Goal: Navigation & Orientation: Understand site structure

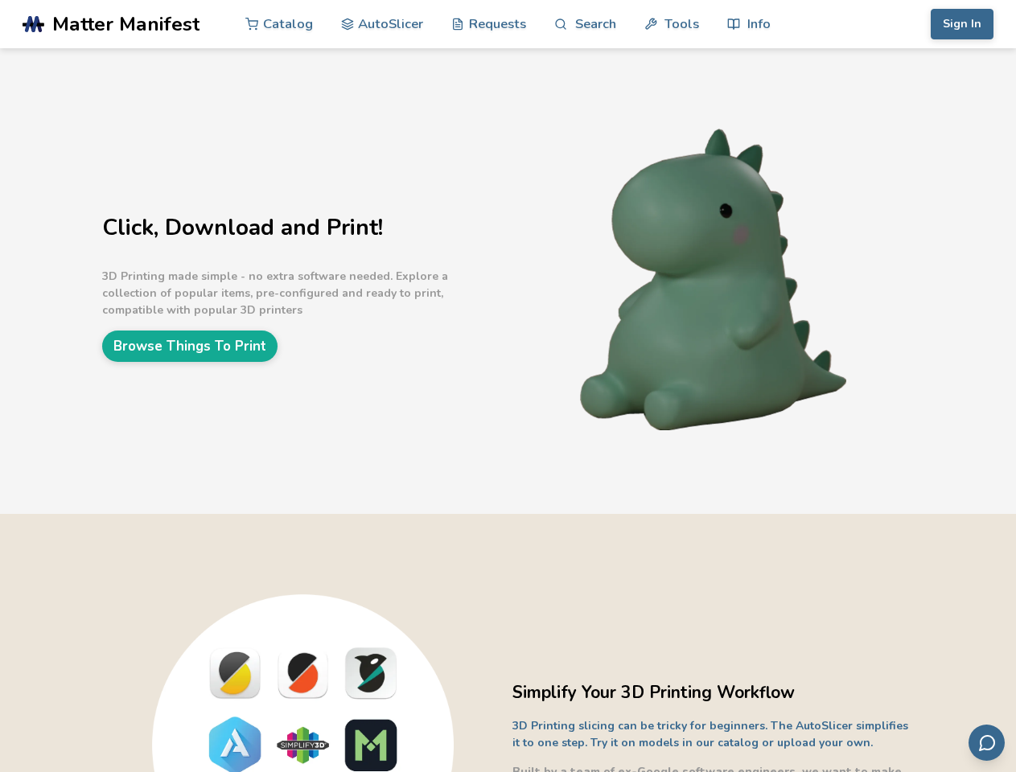
click at [585, 24] on link "Search" at bounding box center [584, 24] width 61 height 48
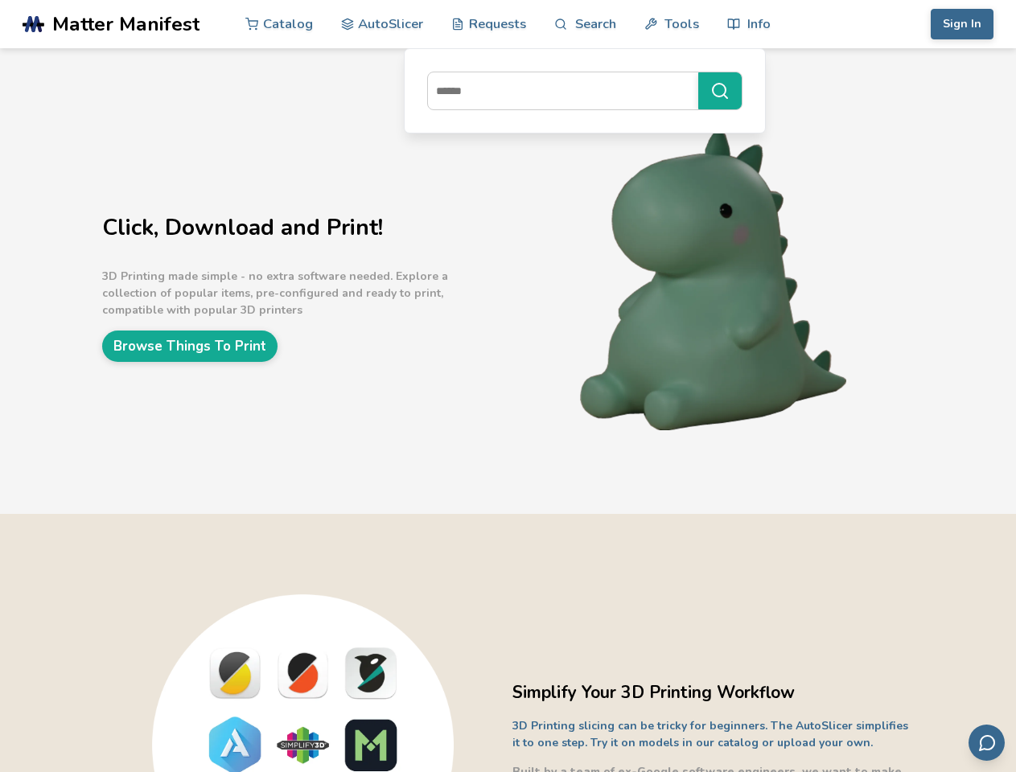
click at [671, 24] on link "Tools" at bounding box center [672, 24] width 55 height 48
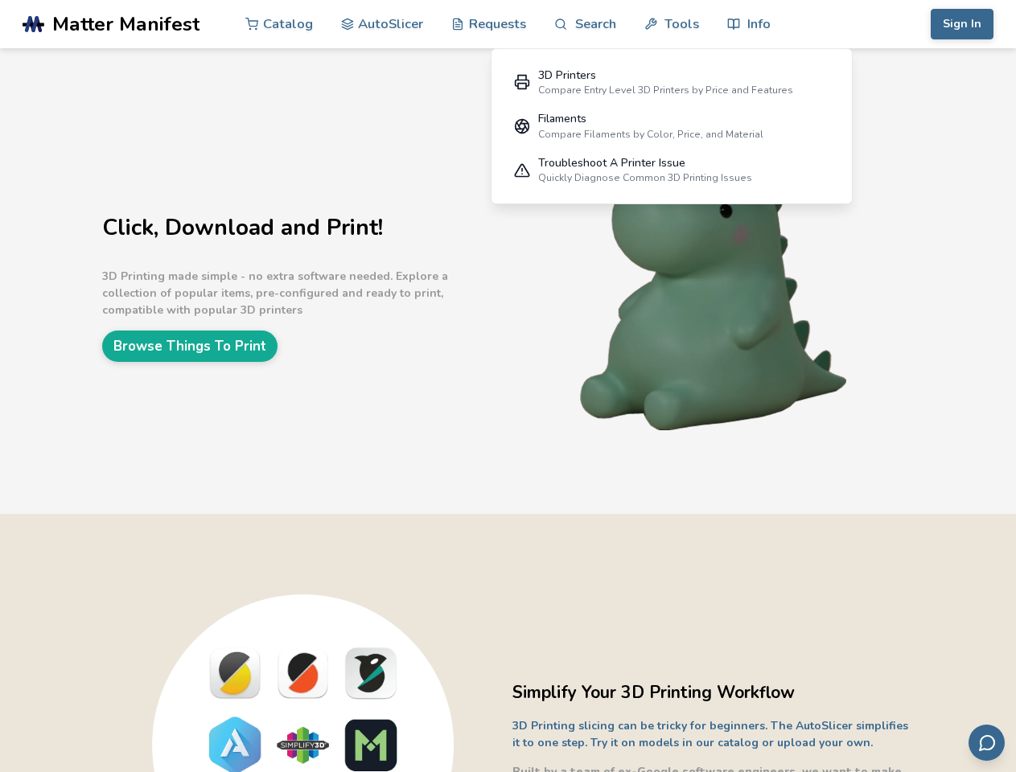
click at [748, 24] on link "Info" at bounding box center [748, 24] width 43 height 48
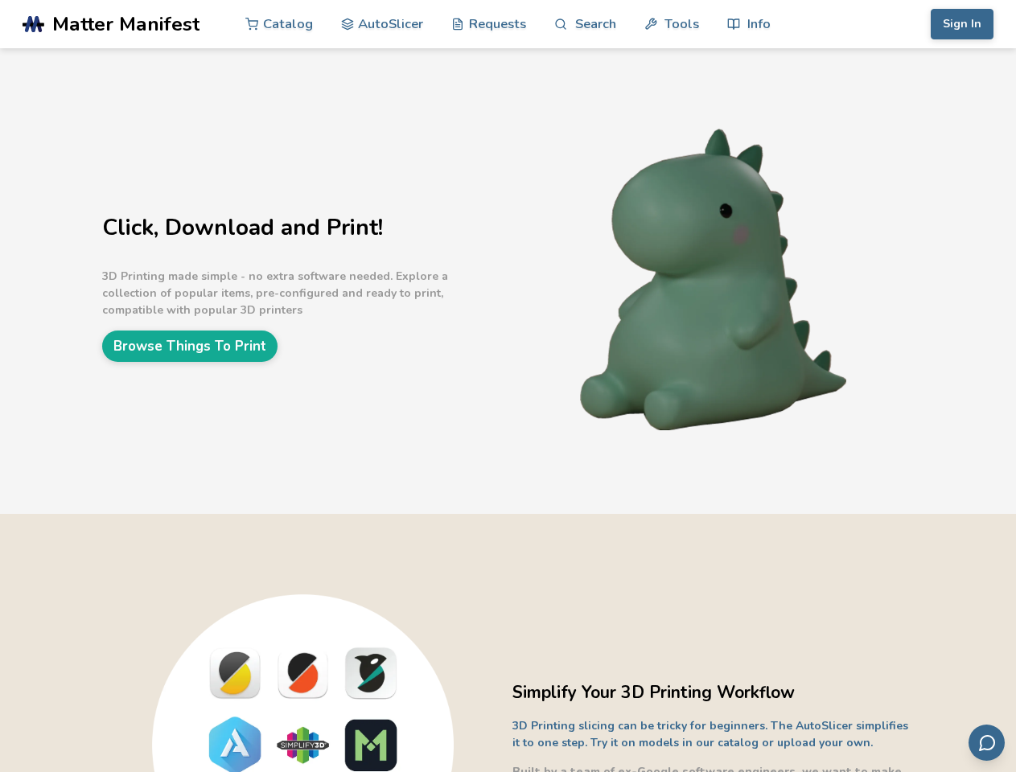
click at [962, 24] on button "Sign In" at bounding box center [962, 24] width 63 height 31
click at [987, 743] on icon "Send feedback via email" at bounding box center [987, 743] width 19 height 19
